Goal: Navigation & Orientation: Find specific page/section

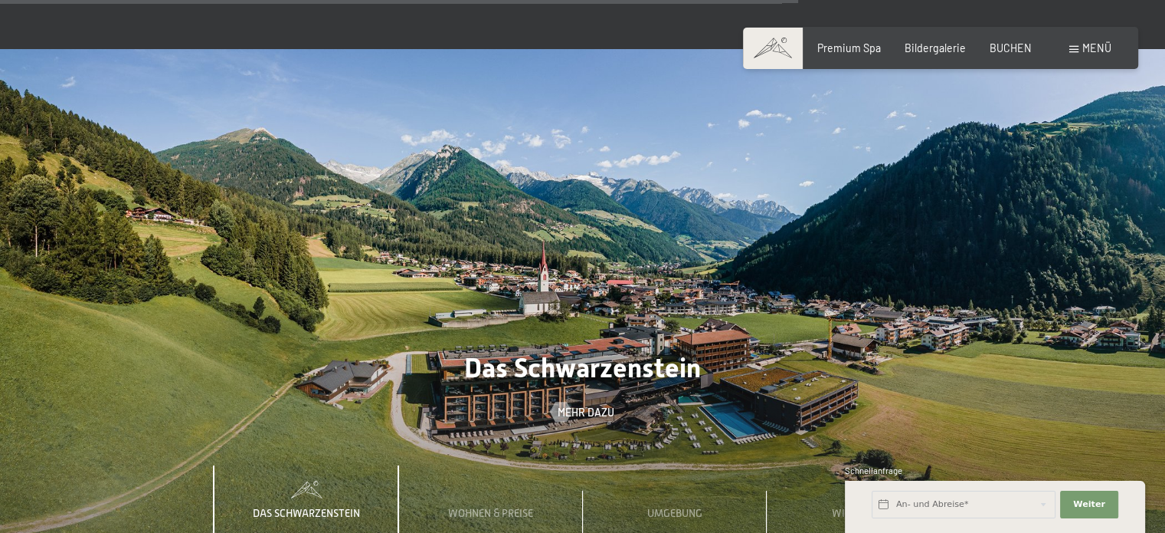
scroll to position [4444, 0]
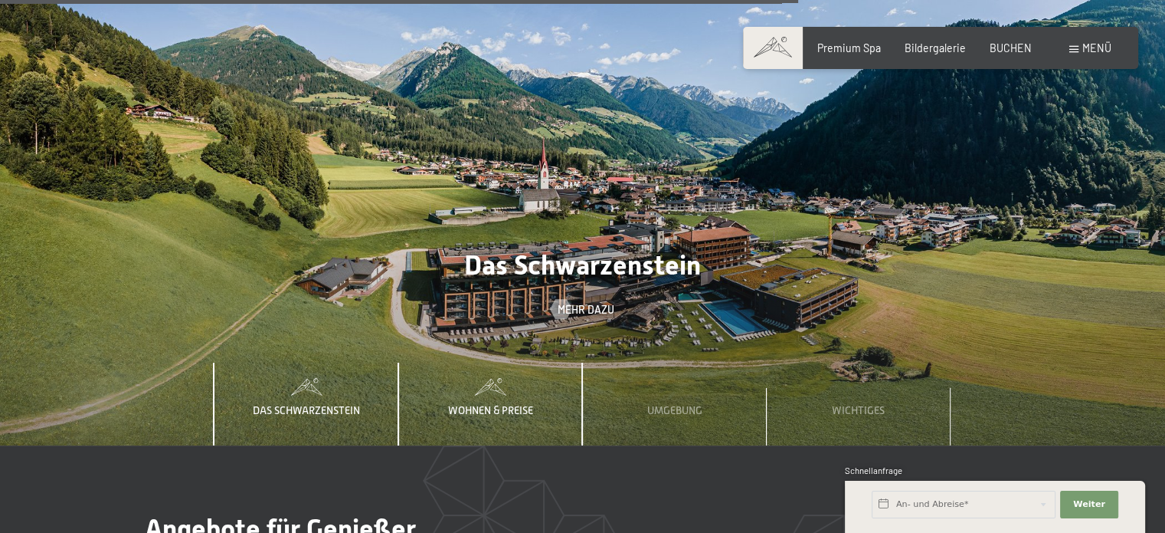
click at [510, 404] on span "Wohnen & Preise" at bounding box center [490, 410] width 85 height 12
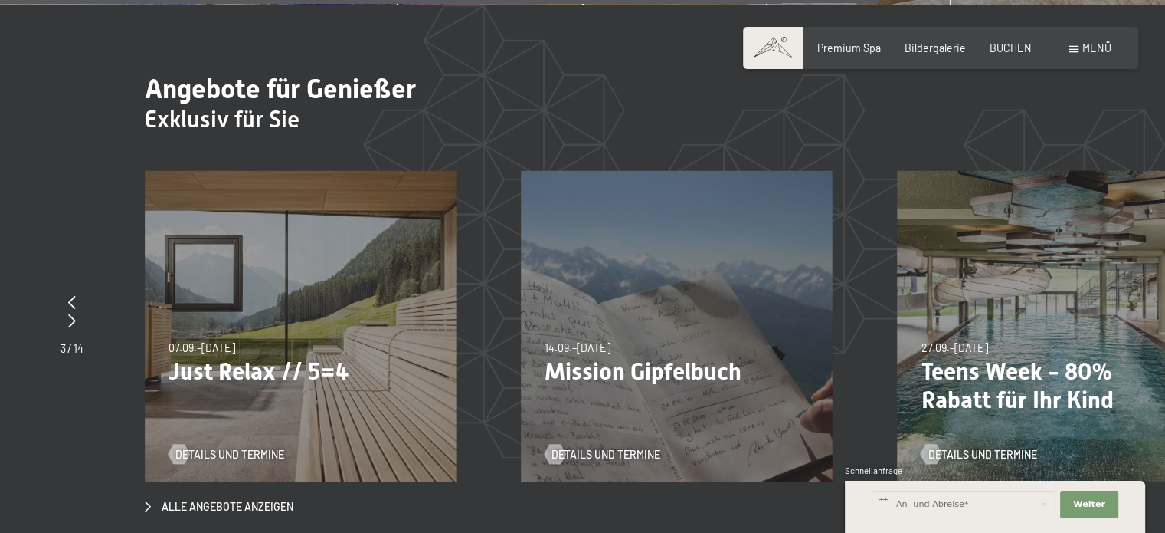
scroll to position [4904, 0]
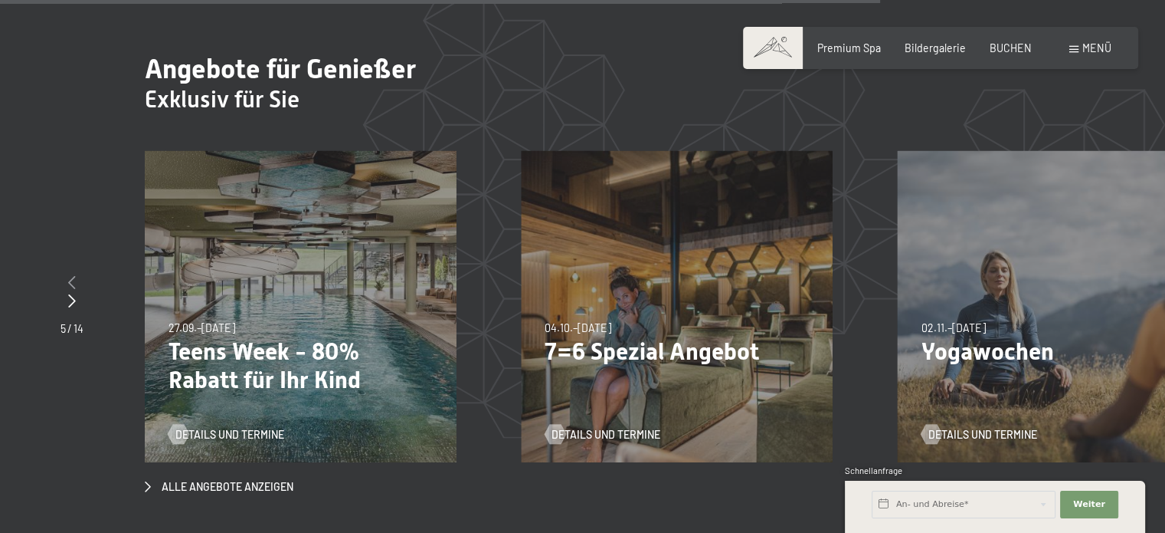
click at [70, 275] on icon at bounding box center [72, 282] width 8 height 14
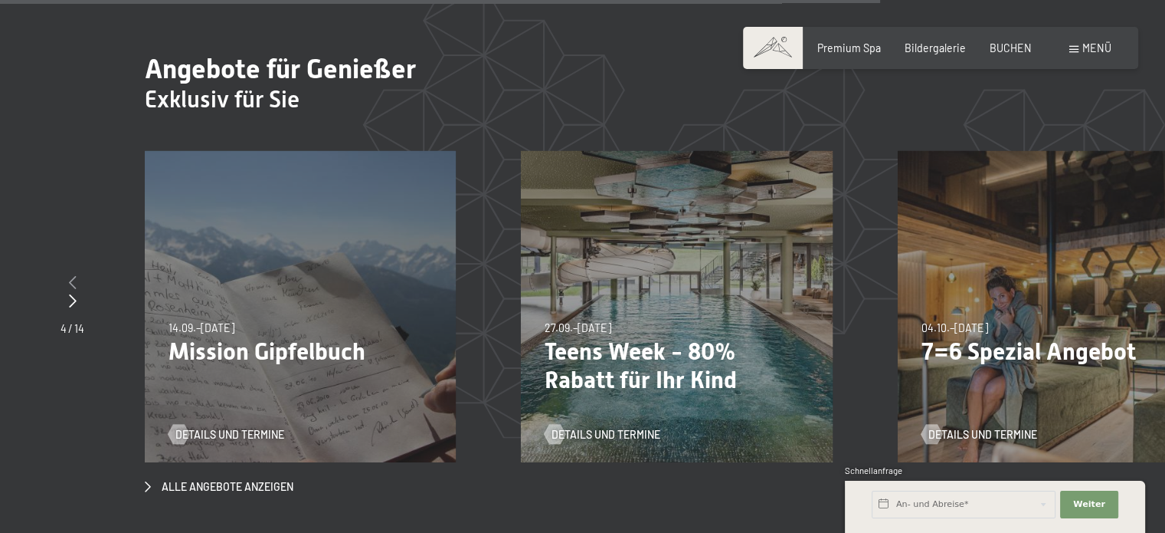
click at [70, 275] on icon at bounding box center [73, 282] width 8 height 14
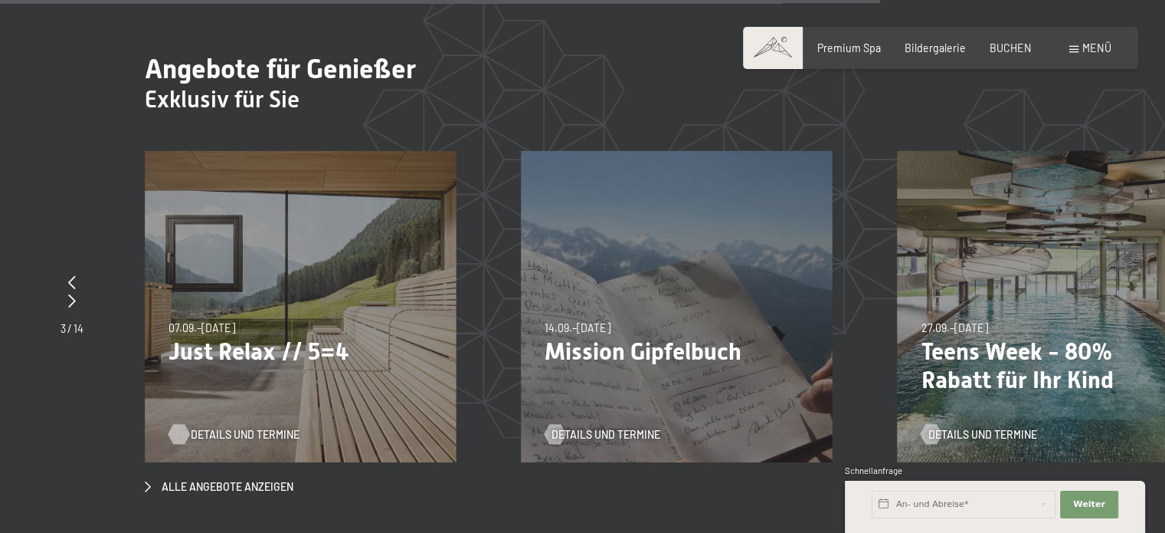
click at [215, 427] on span "Details und Termine" at bounding box center [245, 434] width 109 height 15
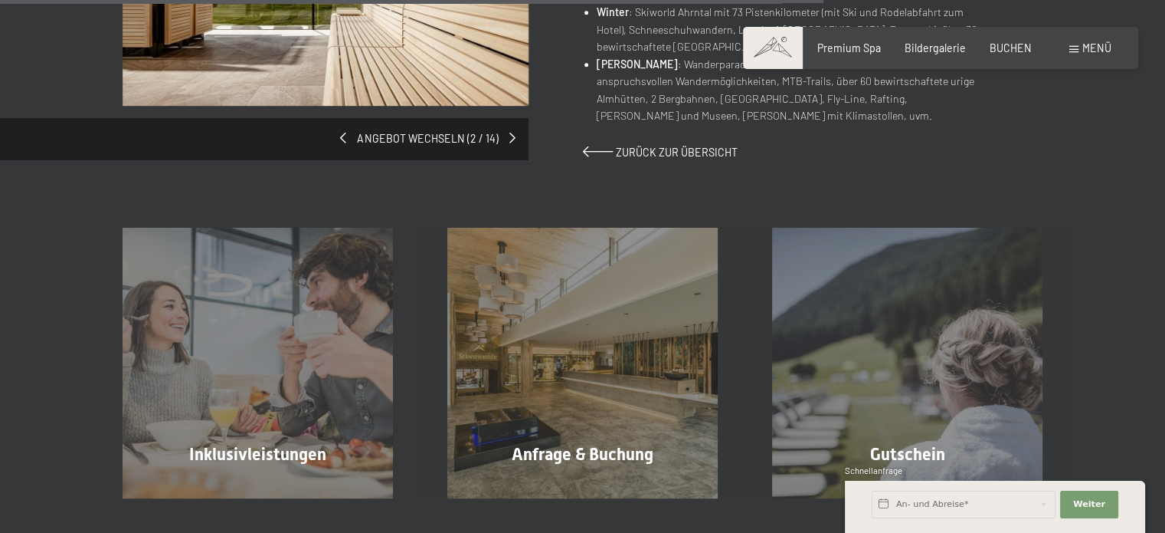
scroll to position [1226, 0]
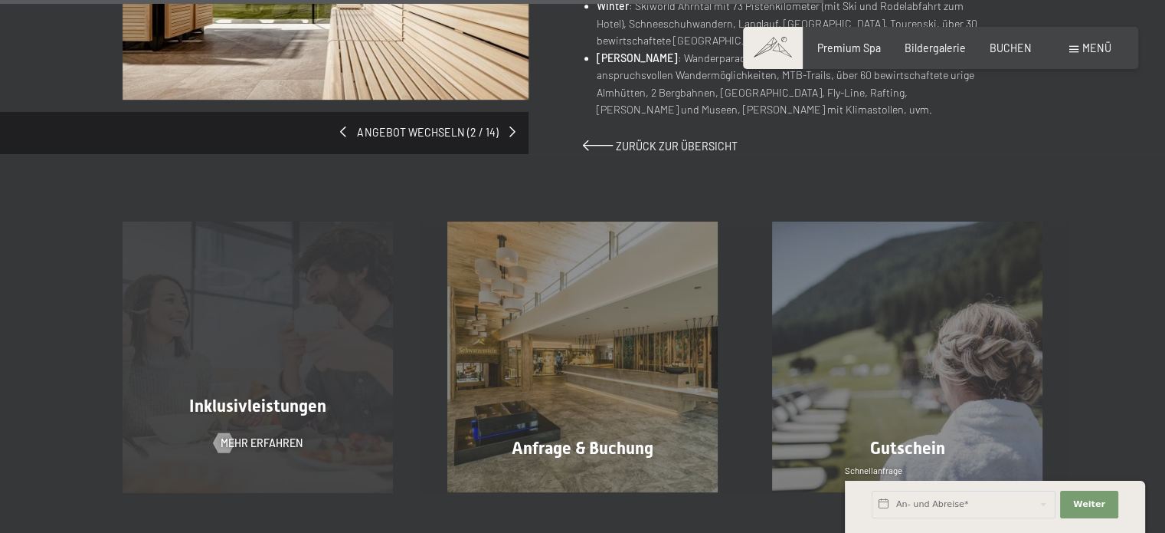
click at [336, 333] on div "Inklusivleistungen Mehr erfahren" at bounding box center [258, 356] width 325 height 270
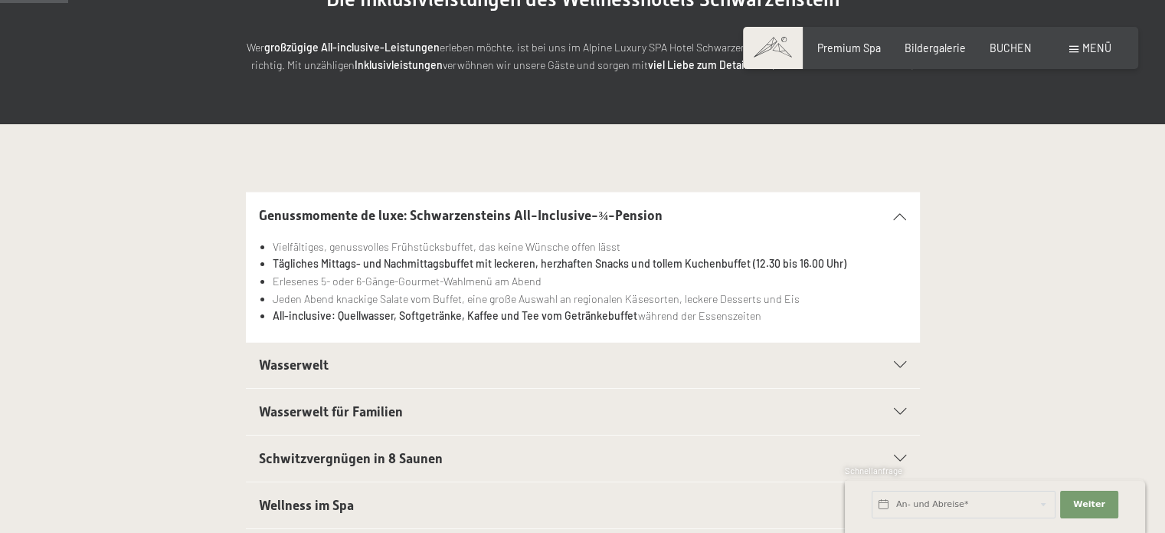
scroll to position [77, 0]
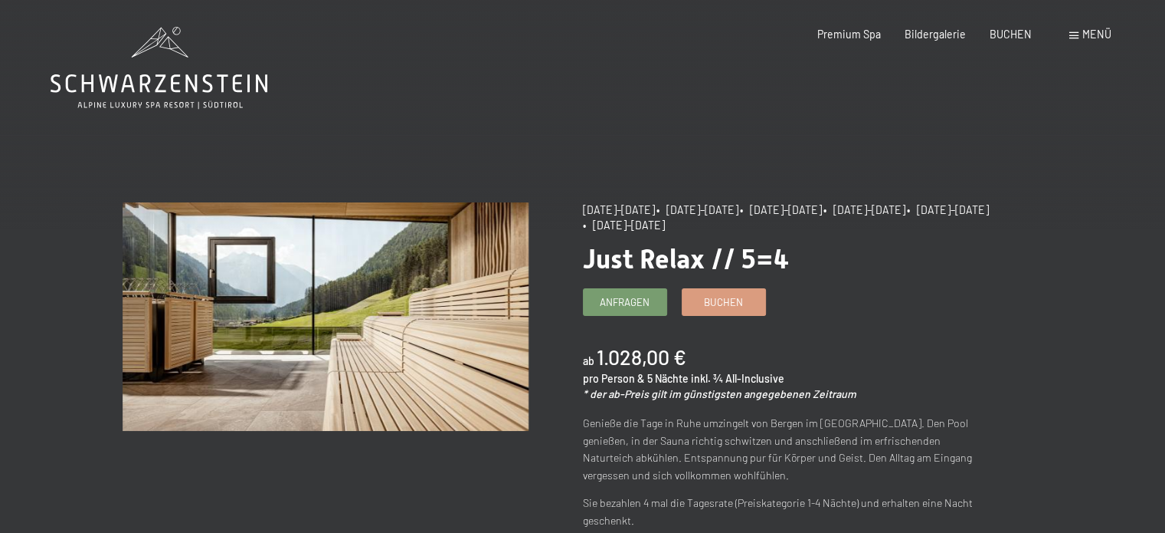
click at [1077, 29] on div "Menü" at bounding box center [1091, 34] width 42 height 15
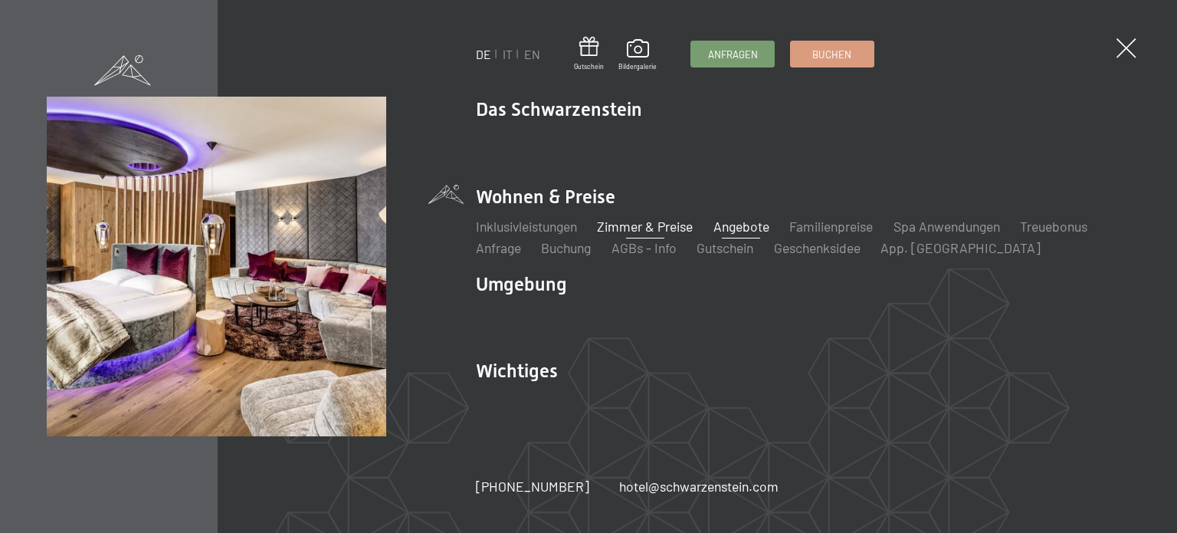
click at [668, 223] on link "Zimmer & Preise" at bounding box center [645, 226] width 96 height 17
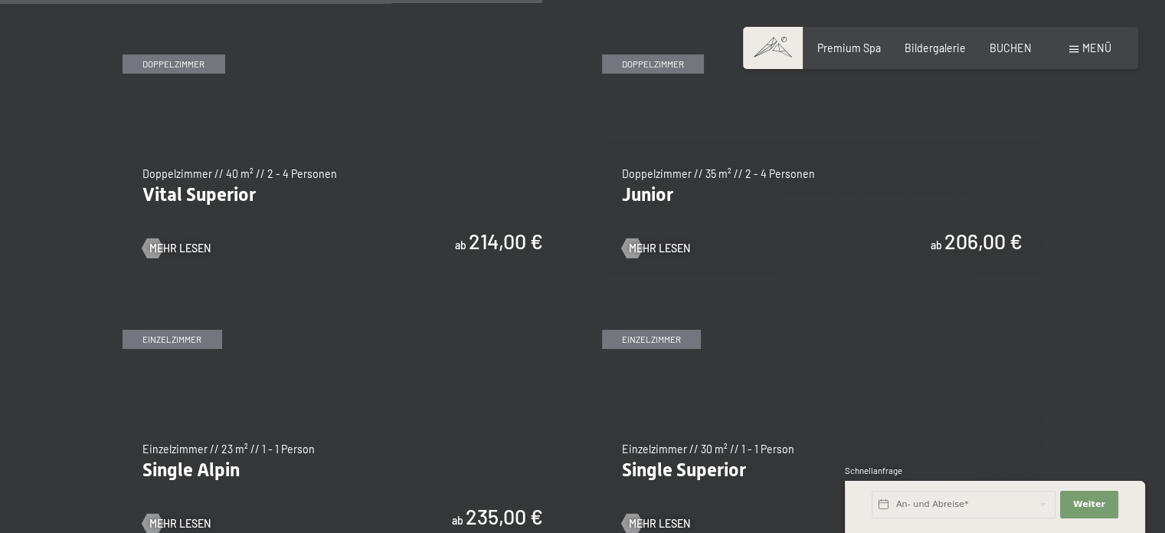
scroll to position [1916, 0]
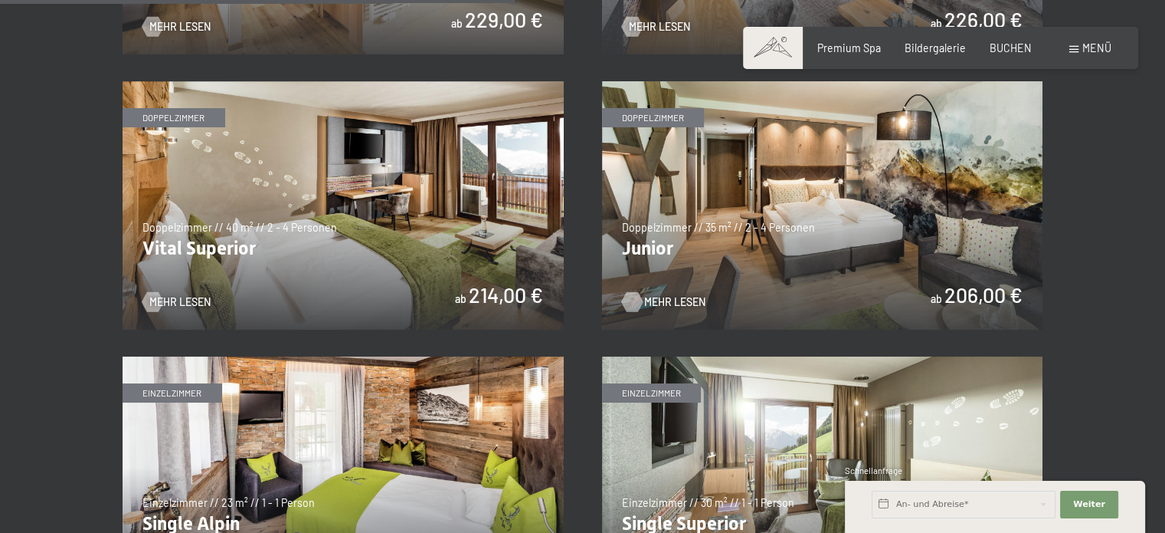
click at [673, 294] on span "Mehr Lesen" at bounding box center [674, 301] width 61 height 15
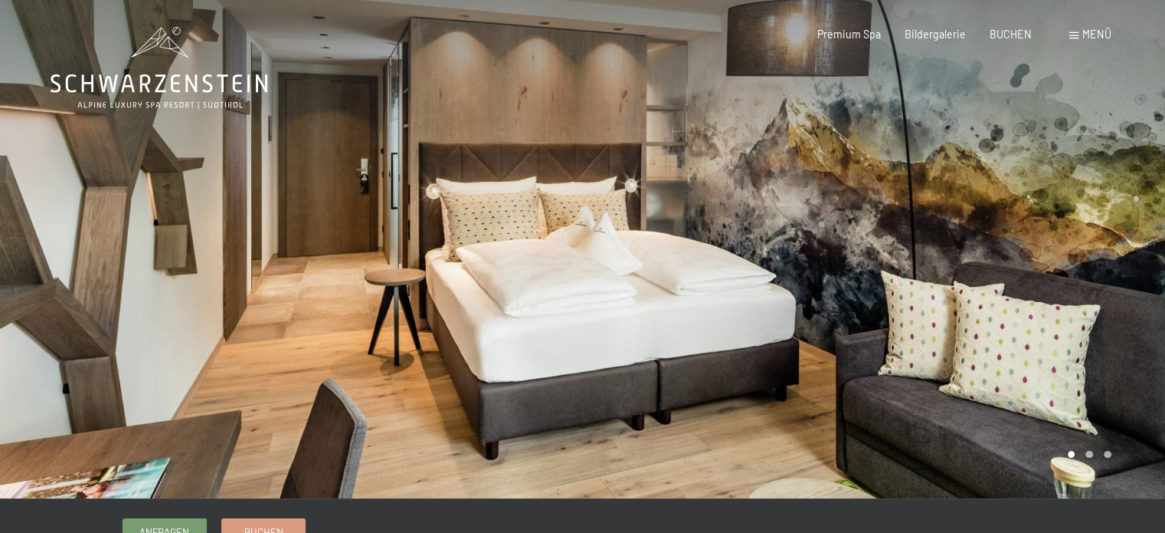
click at [607, 223] on div at bounding box center [874, 249] width 583 height 498
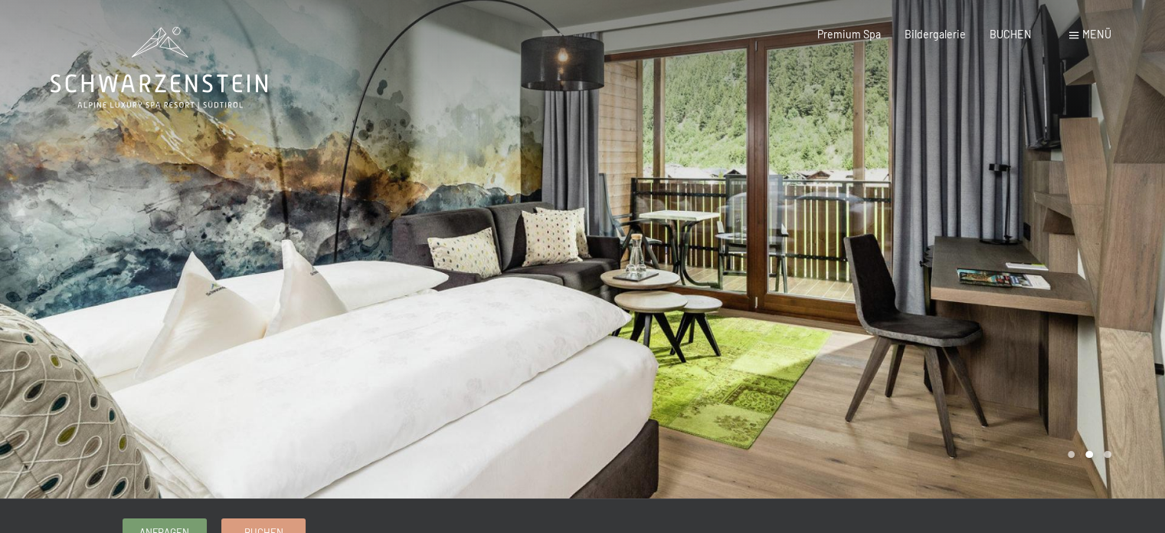
click at [1076, 31] on div "Menü" at bounding box center [1091, 34] width 42 height 15
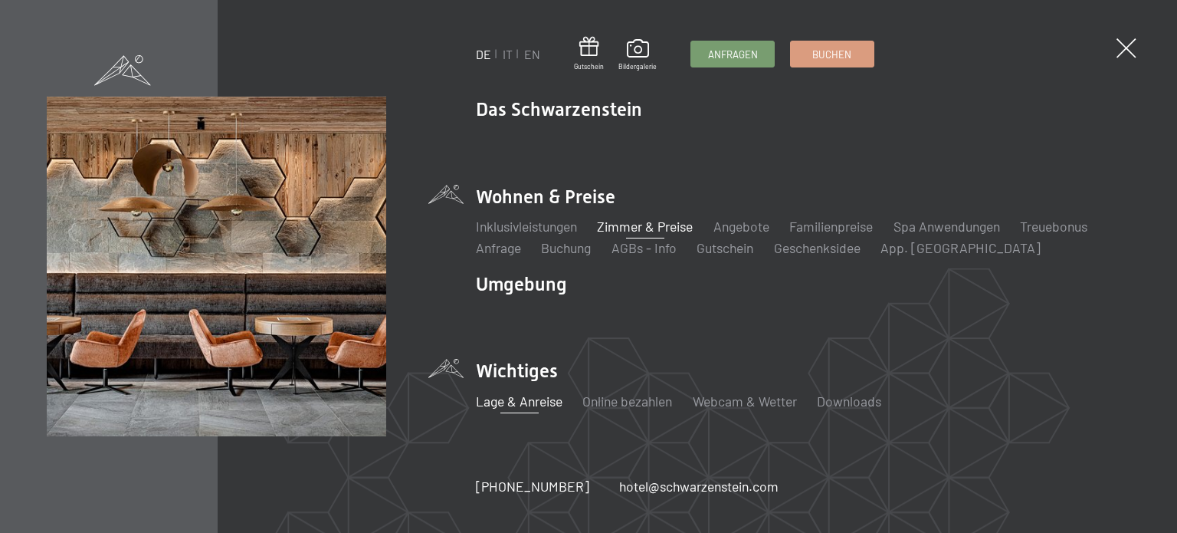
click at [512, 399] on link "Lage & Anreise" at bounding box center [519, 400] width 87 height 17
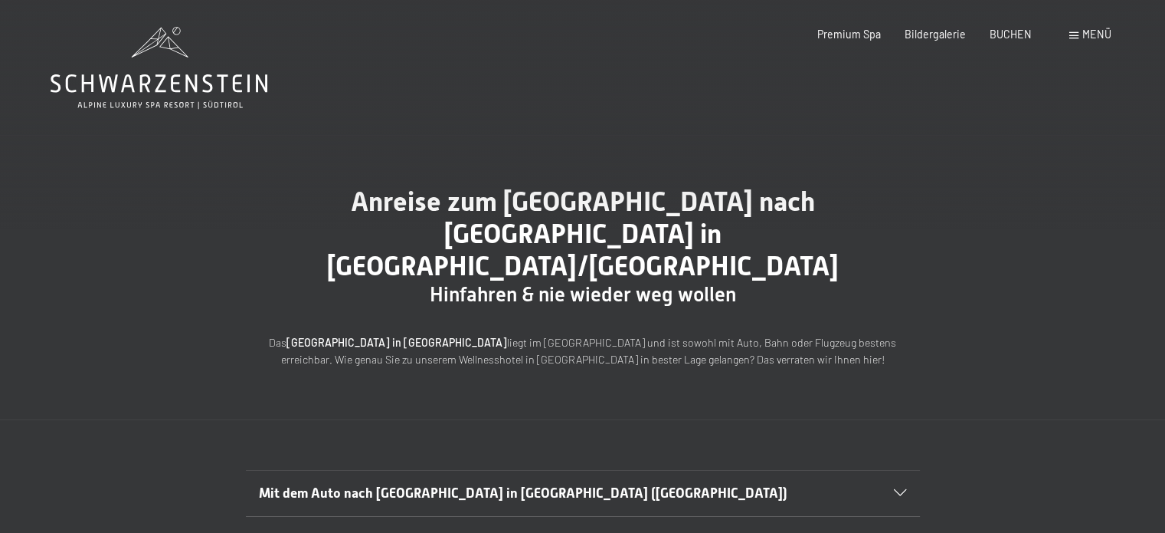
click at [437, 485] on span "Mit dem Auto nach Luttach in Südtirol (Italien)" at bounding box center [523, 492] width 529 height 15
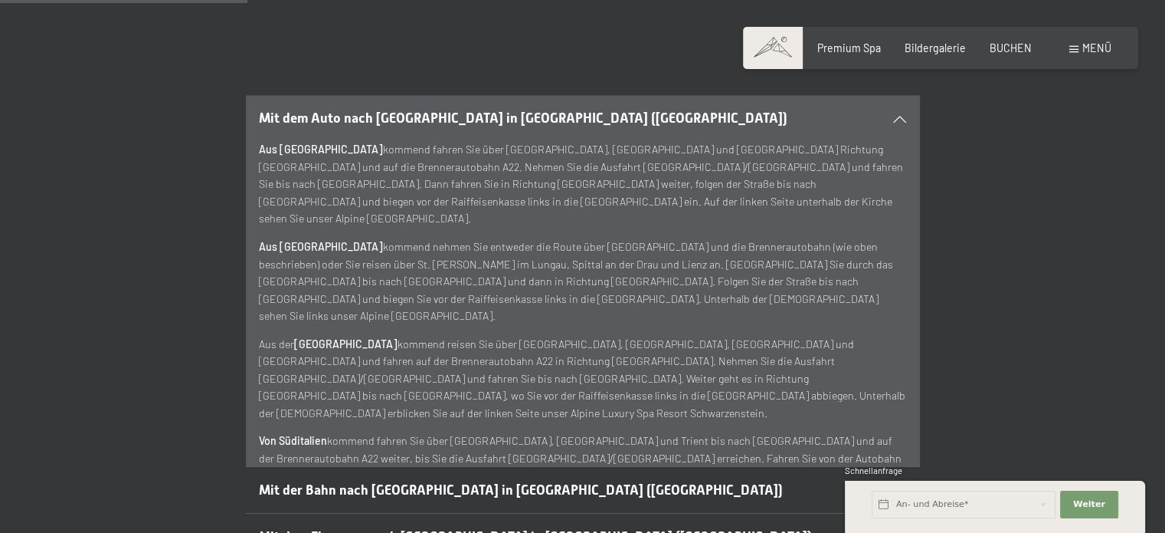
scroll to position [383, 0]
